Goal: Task Accomplishment & Management: Manage account settings

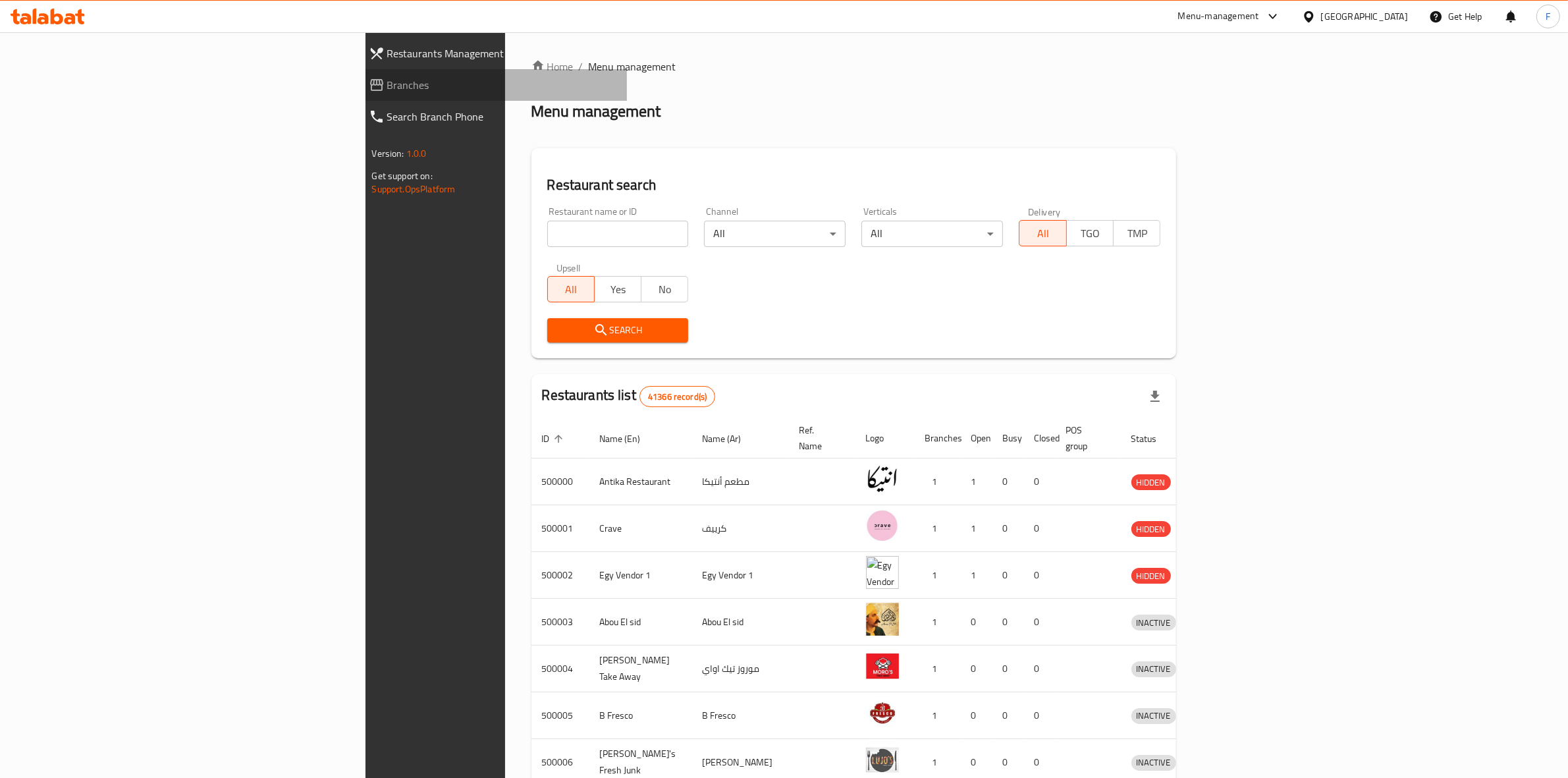
click at [387, 91] on span "Branches" at bounding box center [502, 85] width 230 height 15
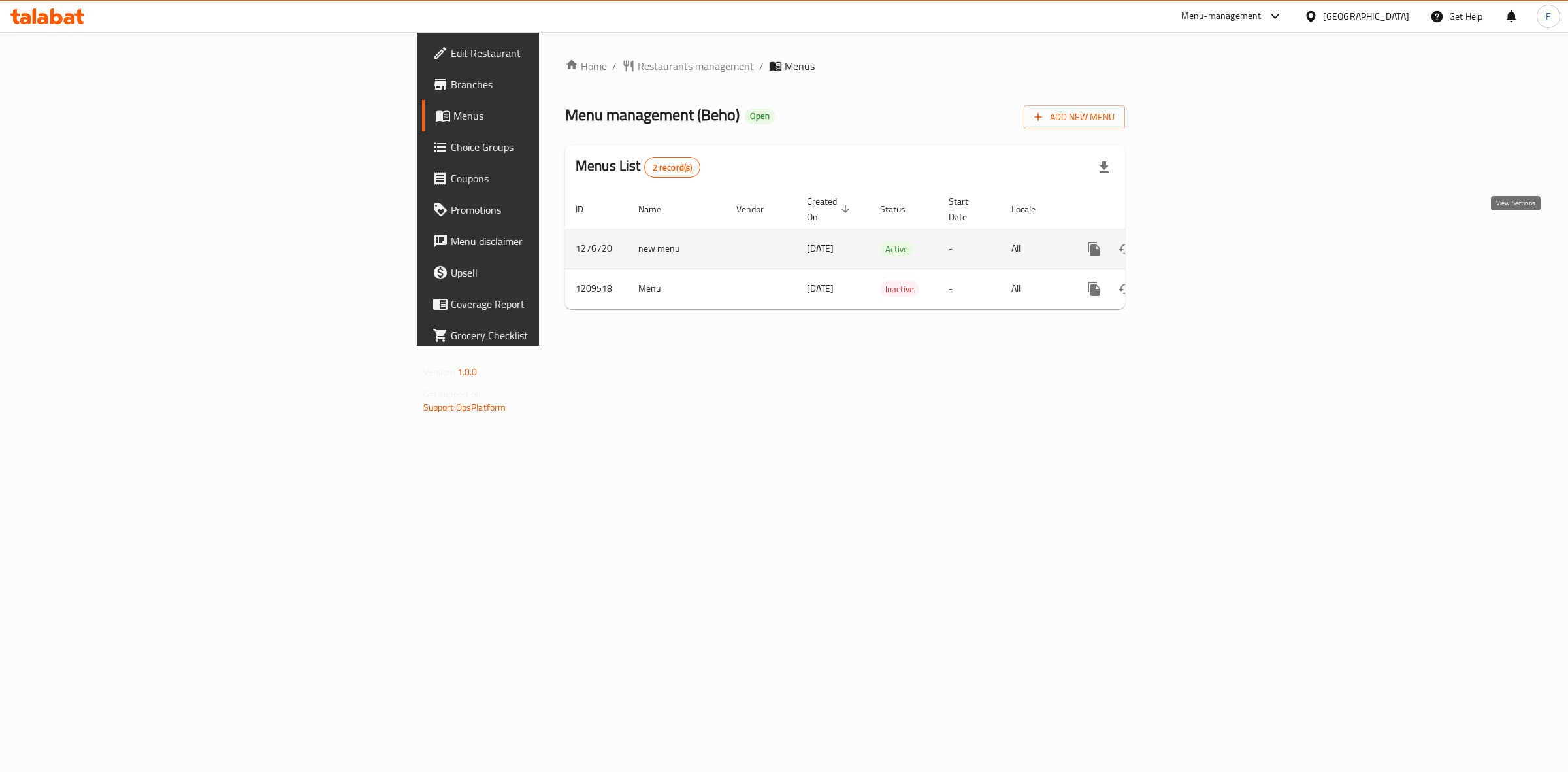
click at [1196, 241] on icon "enhanced table" at bounding box center [1189, 248] width 15 height 15
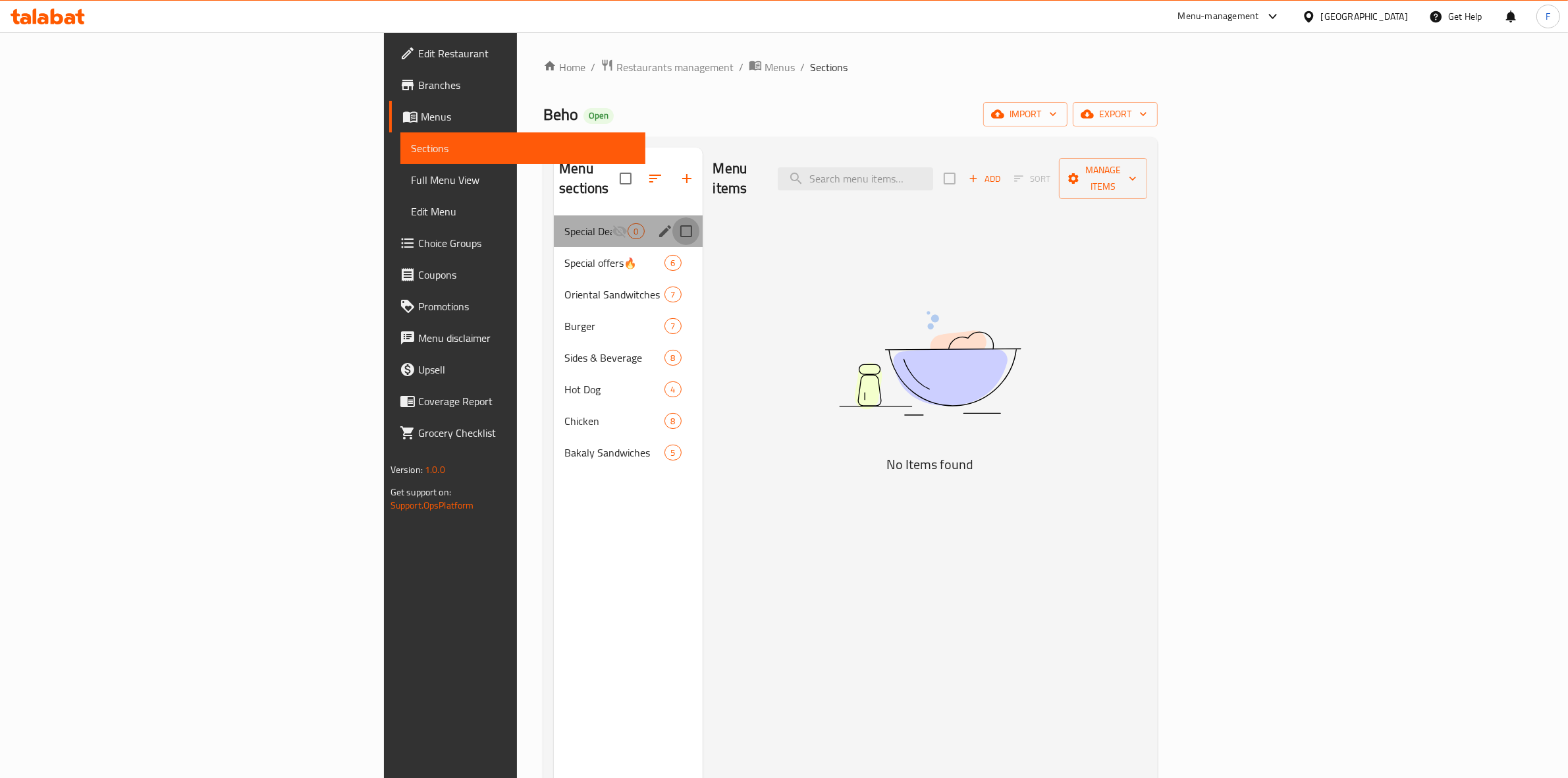
click at [672, 218] on input "Menu sections" at bounding box center [686, 231] width 28 height 28
checkbox input "true"
click at [628, 169] on button "button" at bounding box center [643, 178] width 32 height 32
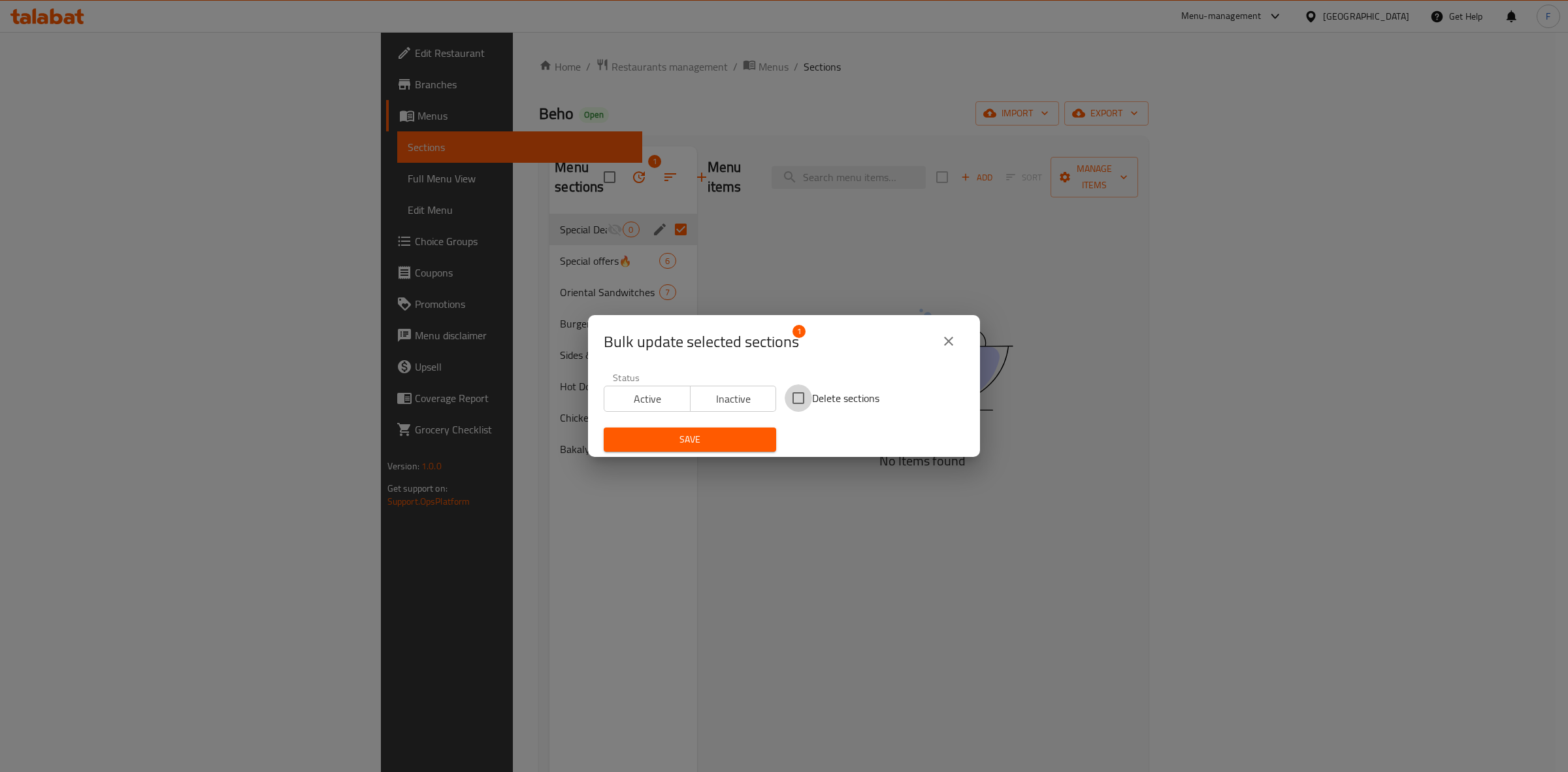
click at [799, 397] on input "Delete sections" at bounding box center [798, 397] width 28 height 28
checkbox input "true"
click at [718, 442] on span "Save" at bounding box center [690, 439] width 152 height 16
